Goal: Check status

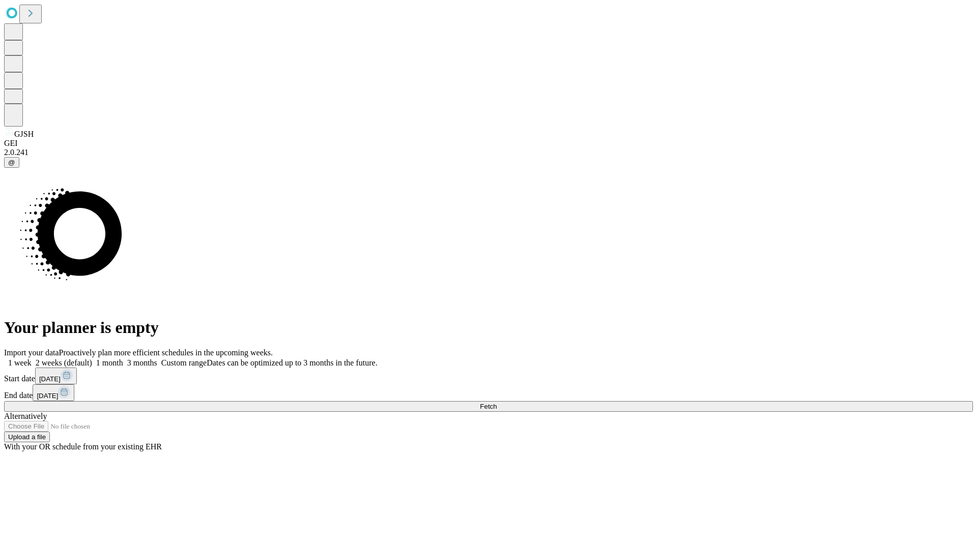
click at [497, 403] on span "Fetch" at bounding box center [488, 407] width 17 height 8
